Goal: Information Seeking & Learning: Learn about a topic

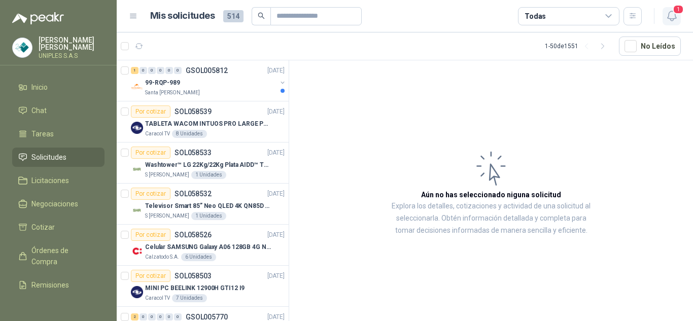
click at [670, 16] on icon "button" at bounding box center [671, 16] width 13 height 13
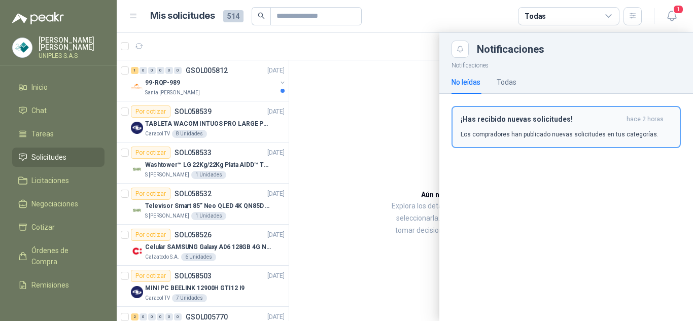
click at [523, 131] on p "Los compradores han publicado nuevas solicitudes en tus categorías." at bounding box center [560, 134] width 198 height 9
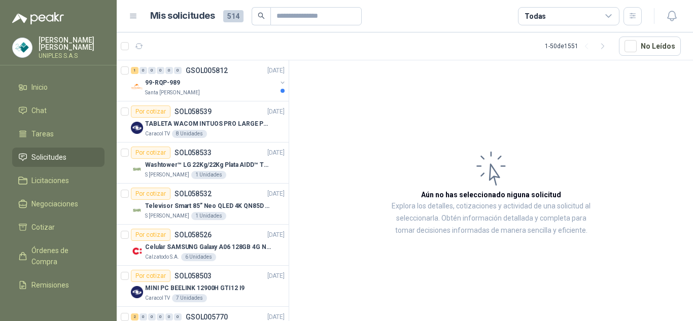
click at [605, 15] on icon at bounding box center [608, 16] width 9 height 9
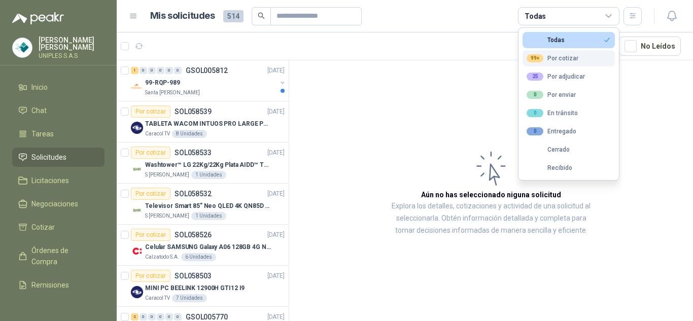
click at [554, 57] on div "99+ Por cotizar" at bounding box center [553, 58] width 52 height 8
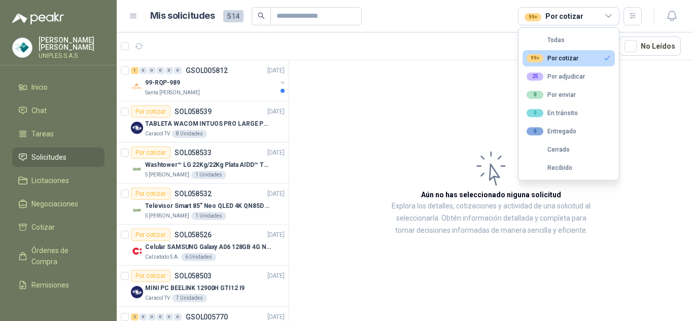
click at [560, 59] on div "99+ Por cotizar" at bounding box center [553, 58] width 52 height 8
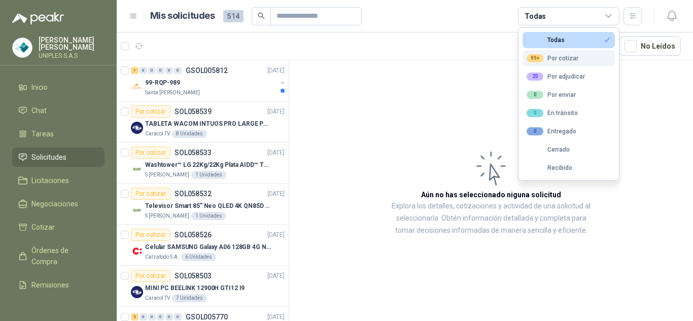
click at [559, 59] on div "99+ Por cotizar" at bounding box center [553, 58] width 52 height 8
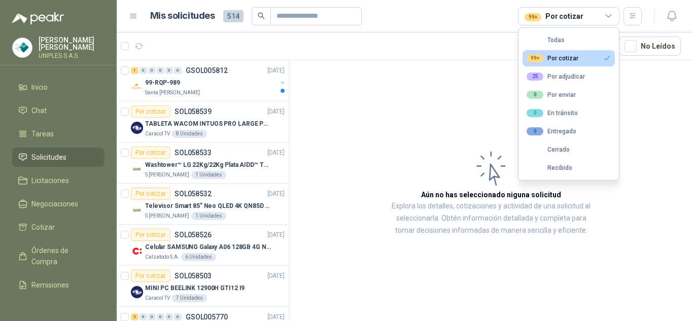
click at [384, 115] on article "Aún no has seleccionado niguna solicitud Explora los detalles, cotizaciones y a…" at bounding box center [491, 192] width 404 height 264
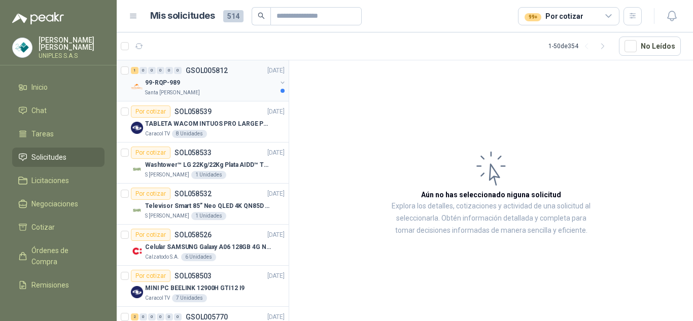
click at [202, 67] on p "GSOL005812" at bounding box center [207, 70] width 42 height 7
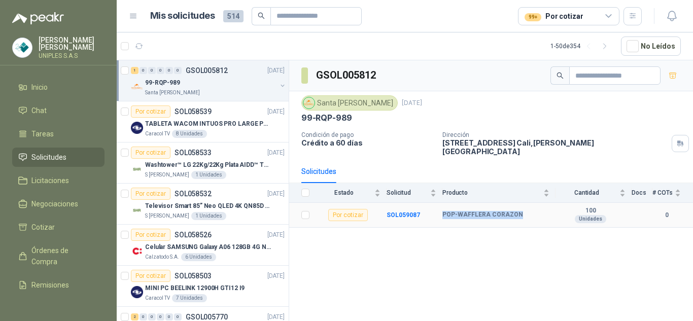
drag, startPoint x: 442, startPoint y: 206, endPoint x: 526, endPoint y: 206, distance: 83.7
click at [526, 211] on div "POP-WAFFLERA CORAZON" at bounding box center [495, 215] width 107 height 8
click at [408, 212] on b "SOL059087" at bounding box center [403, 215] width 33 height 7
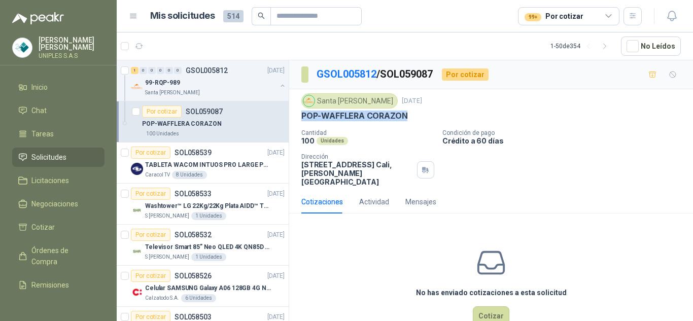
drag, startPoint x: 415, startPoint y: 119, endPoint x: 301, endPoint y: 118, distance: 113.6
click at [301, 118] on div "POP-WAFFLERA CORAZON" at bounding box center [490, 116] width 379 height 11
copy p "POP-WAFFLERA CORAZON"
click at [211, 70] on p "GSOL005812" at bounding box center [207, 70] width 42 height 7
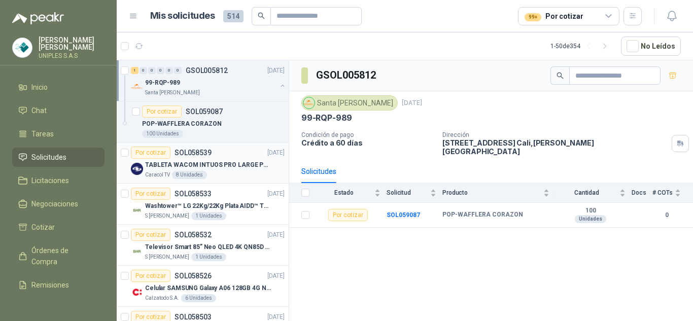
click at [193, 149] on p "SOL058539" at bounding box center [192, 152] width 37 height 7
